Goal: Transaction & Acquisition: Subscribe to service/newsletter

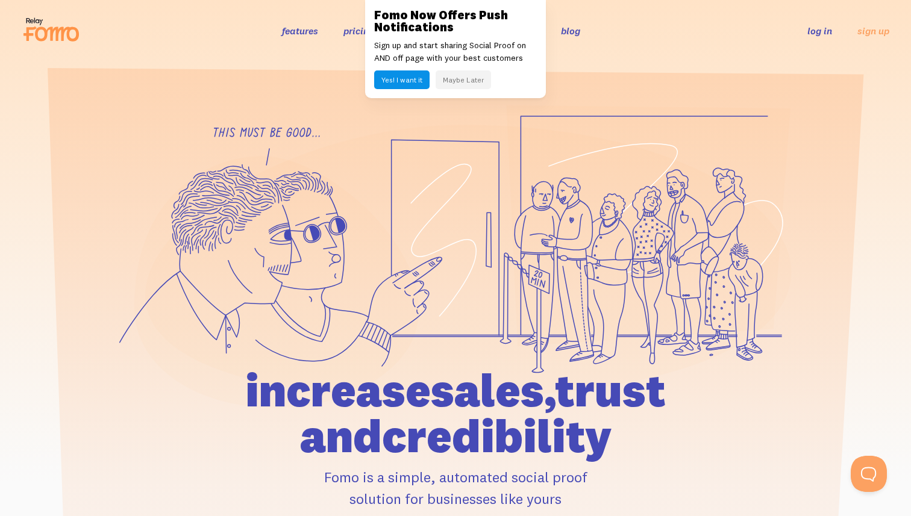
click at [401, 81] on button "Yes! I want it" at bounding box center [401, 79] width 55 height 19
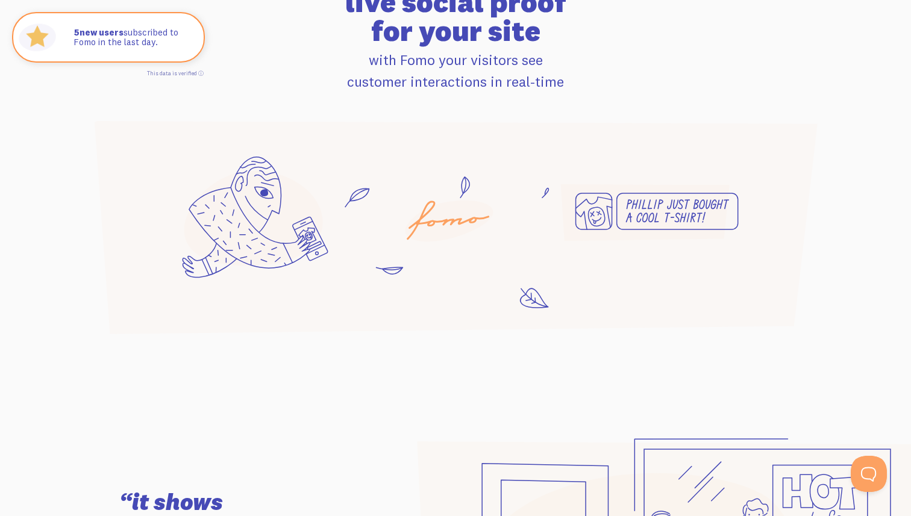
scroll to position [826, 0]
click at [443, 243] on icon at bounding box center [455, 226] width 723 height 213
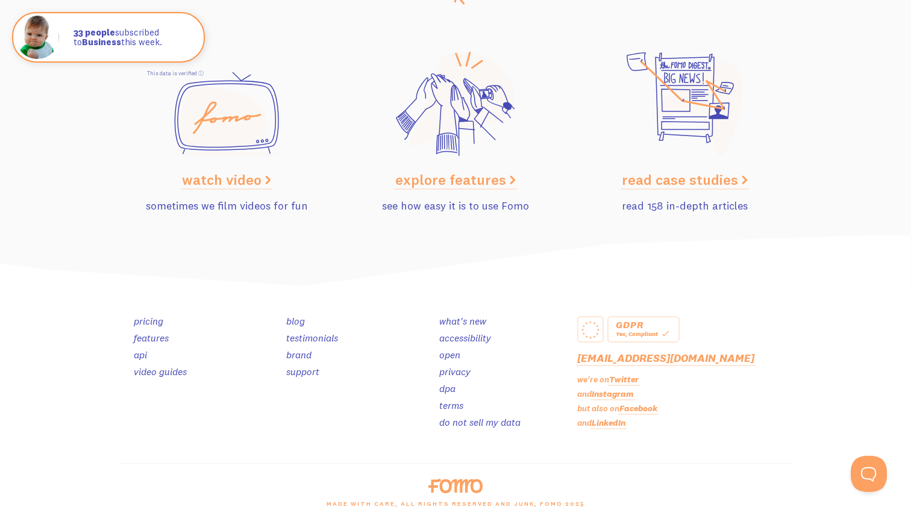
scroll to position [6058, 0]
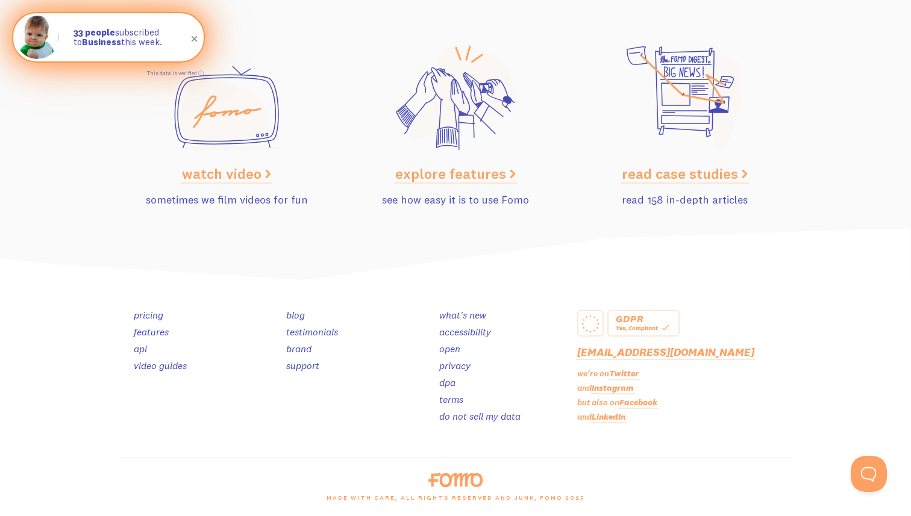
click at [90, 21] on div "33 people subscribed to Business this week." at bounding box center [132, 37] width 142 height 48
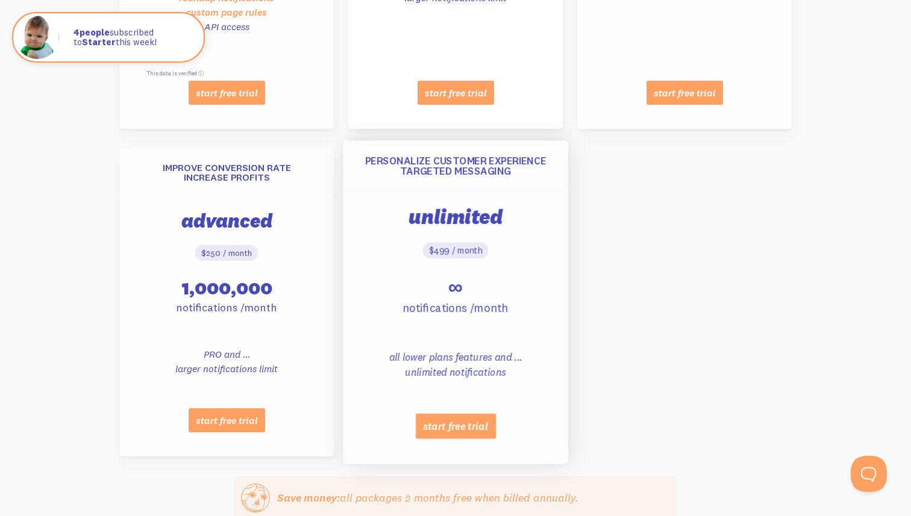
scroll to position [1280, 0]
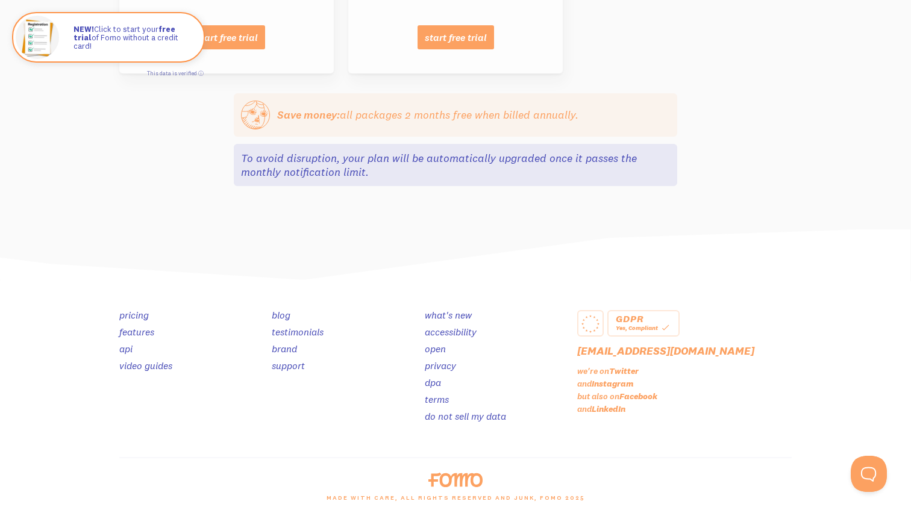
click at [417, 257] on img at bounding box center [455, 255] width 911 height 52
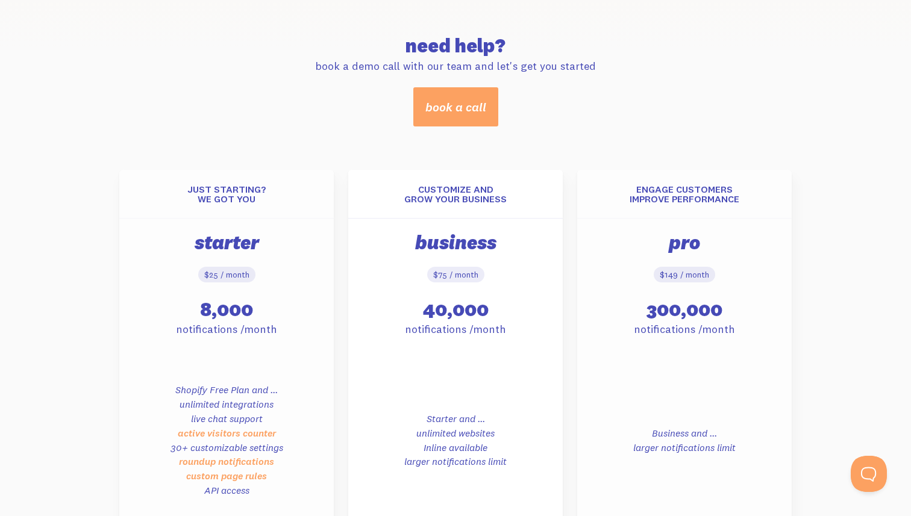
scroll to position [0, 0]
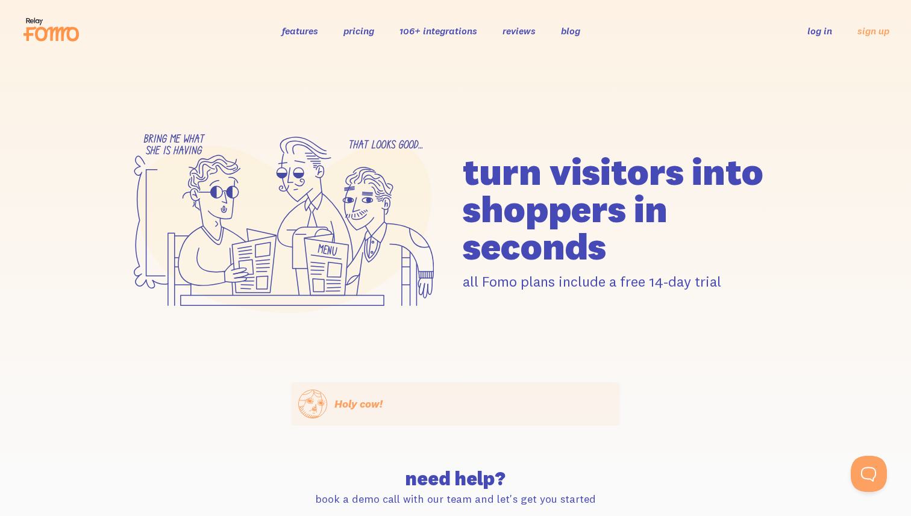
click at [520, 167] on h1 "turn visitors into shoppers in seconds" at bounding box center [627, 209] width 329 height 112
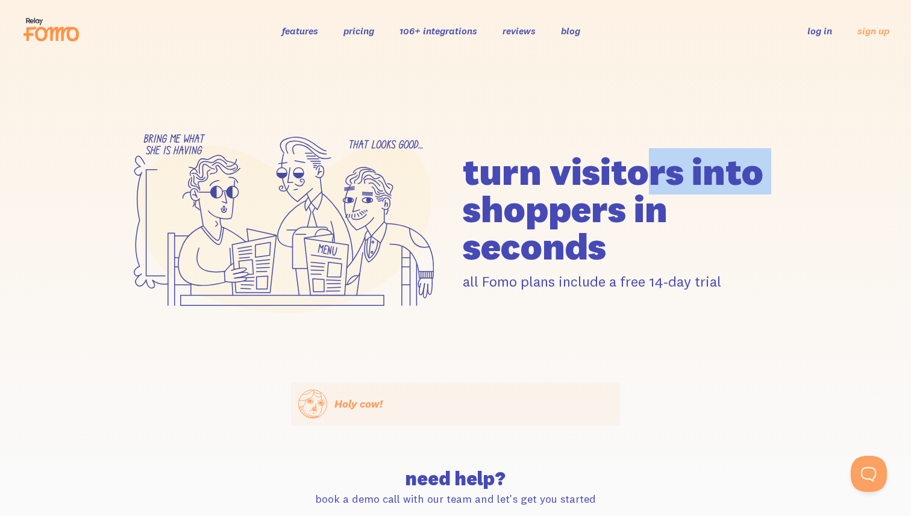
click at [520, 167] on h1 "turn visitors into shoppers in seconds" at bounding box center [627, 209] width 329 height 112
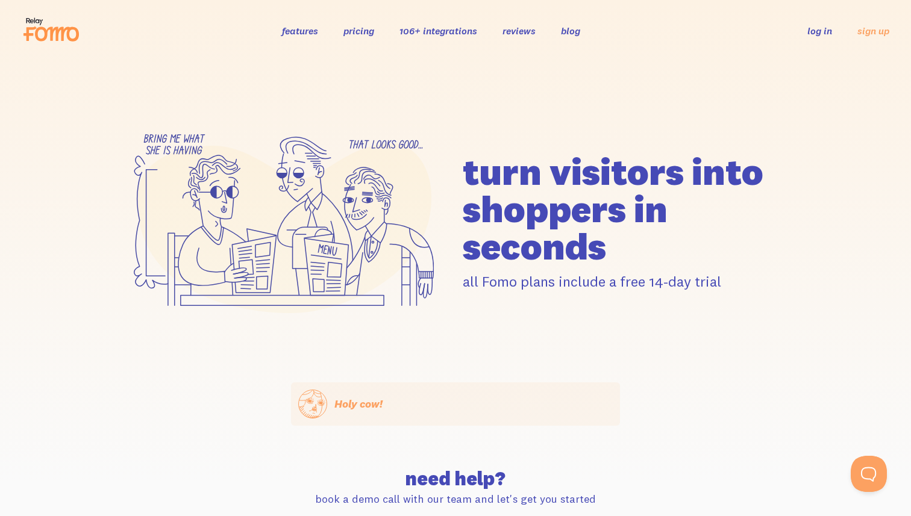
click at [533, 220] on h1 "turn visitors into shoppers in seconds" at bounding box center [627, 209] width 329 height 112
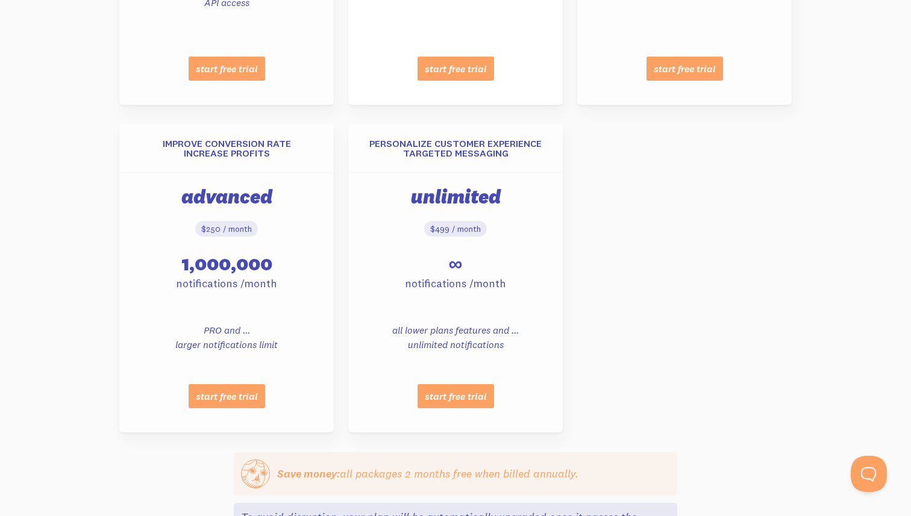
scroll to position [909, 0]
